Goal: Use online tool/utility

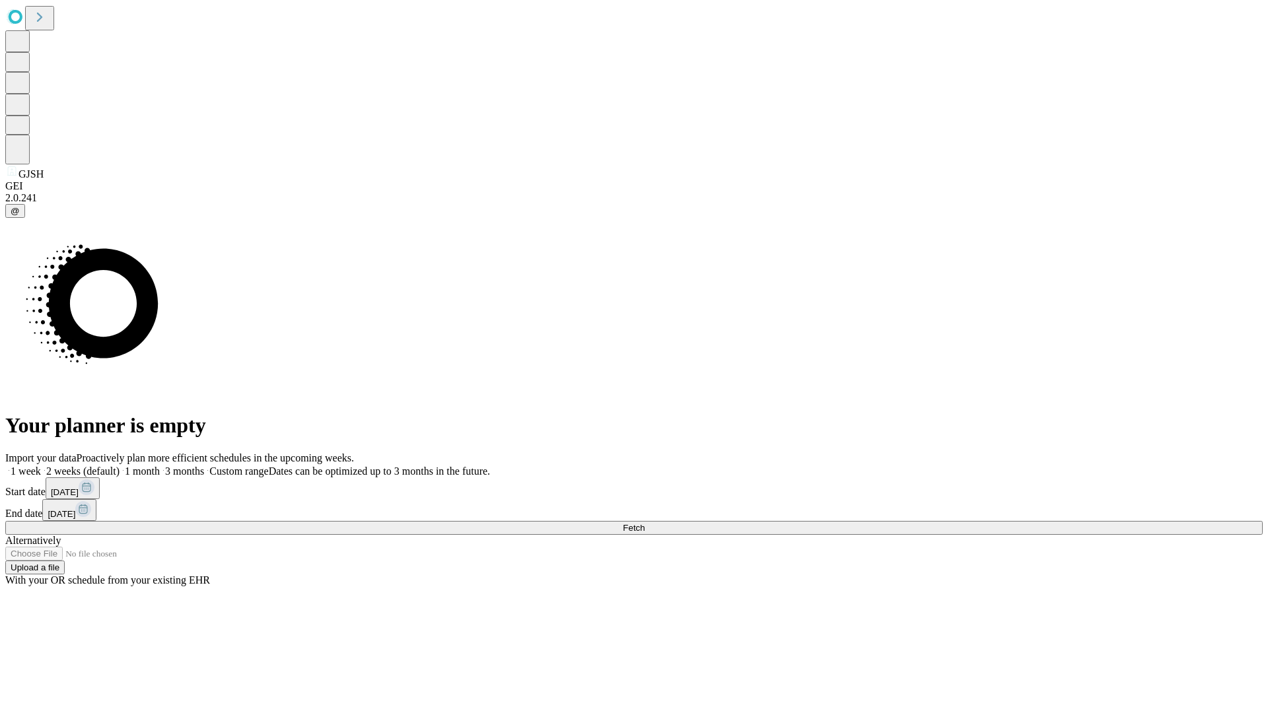
click at [645, 523] on span "Fetch" at bounding box center [634, 528] width 22 height 10
